Goal: Participate in discussion

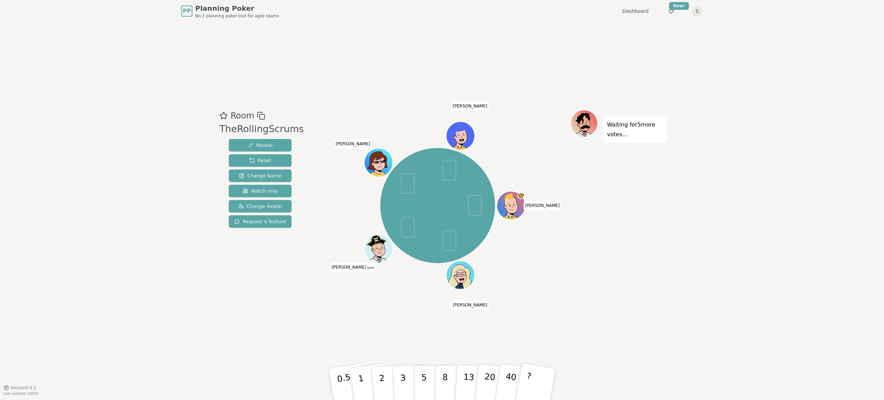
drag, startPoint x: 779, startPoint y: 141, endPoint x: 792, endPoint y: 122, distance: 23.2
click at [779, 141] on div "PP Planning Poker No.1 planning poker tool for agile teams Dashboard Toggle the…" at bounding box center [442, 200] width 884 height 400
click at [388, 384] on button "2" at bounding box center [390, 384] width 40 height 55
click at [399, 386] on button "3" at bounding box center [411, 385] width 38 height 54
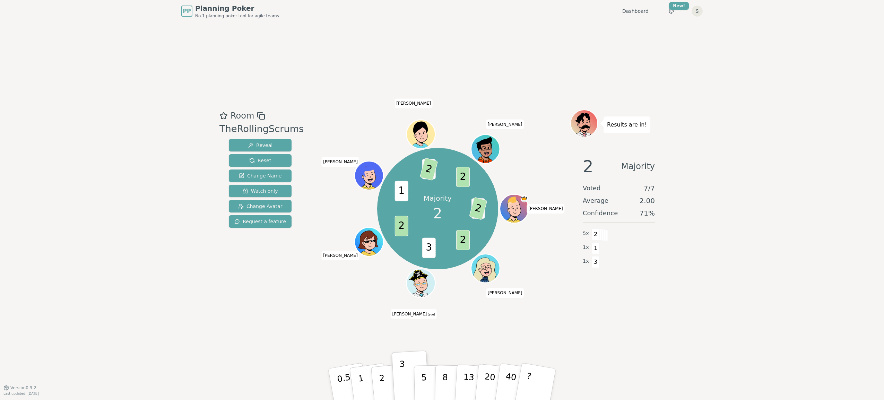
drag, startPoint x: 750, startPoint y: 275, endPoint x: 579, endPoint y: 327, distance: 178.6
click at [746, 278] on div "PP Planning Poker No.1 planning poker tool for agile teams Dashboard Toggle the…" at bounding box center [442, 200] width 884 height 400
click at [383, 381] on p "2" at bounding box center [382, 386] width 9 height 38
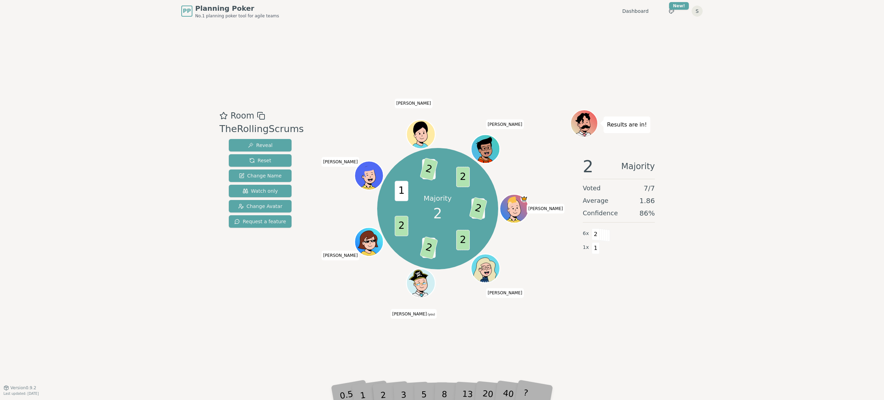
click at [641, 289] on div "2 Majority Voted 7 / 7 Average 1.86 Confidence 86 % 6 x 2 1 x 1" at bounding box center [618, 220] width 97 height 139
